Goal: Navigation & Orientation: Find specific page/section

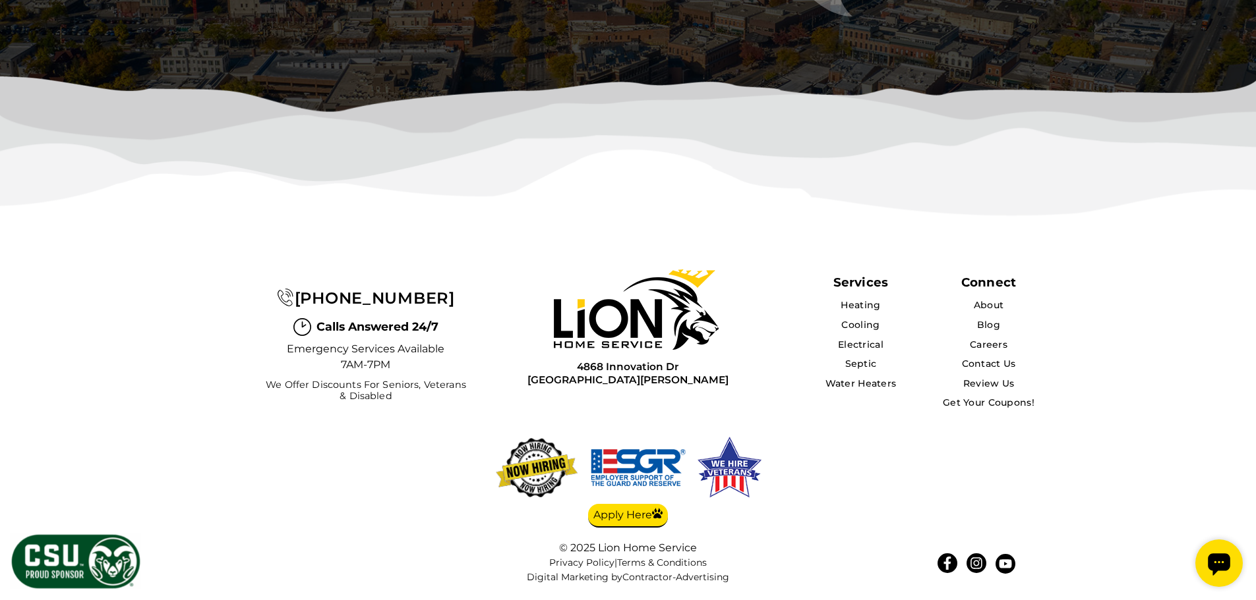
scroll to position [3313, 0]
click at [977, 339] on link "Careers" at bounding box center [988, 345] width 38 height 12
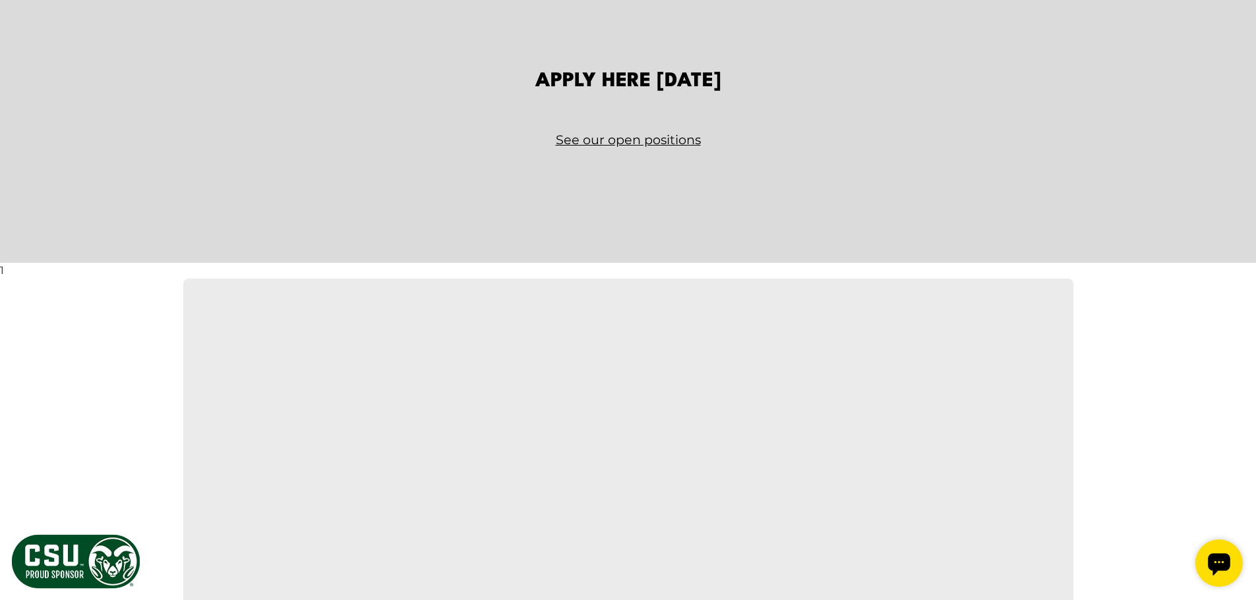
scroll to position [1977, 0]
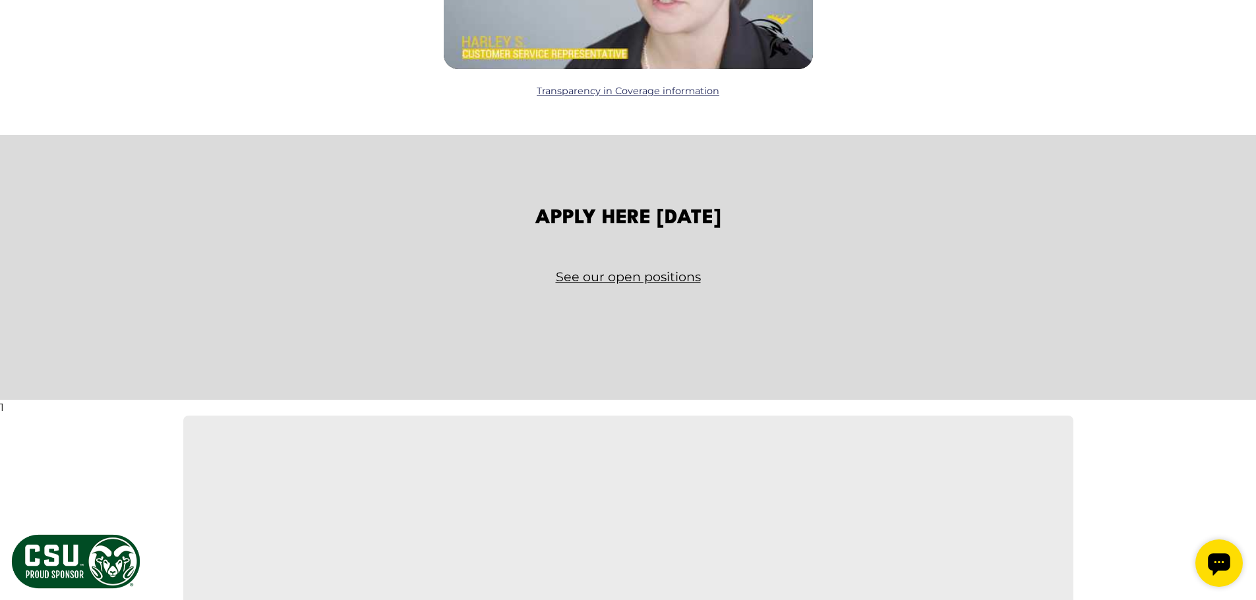
click at [604, 279] on link "See our open positions" at bounding box center [628, 277] width 771 height 23
